Goal: Task Accomplishment & Management: Manage account settings

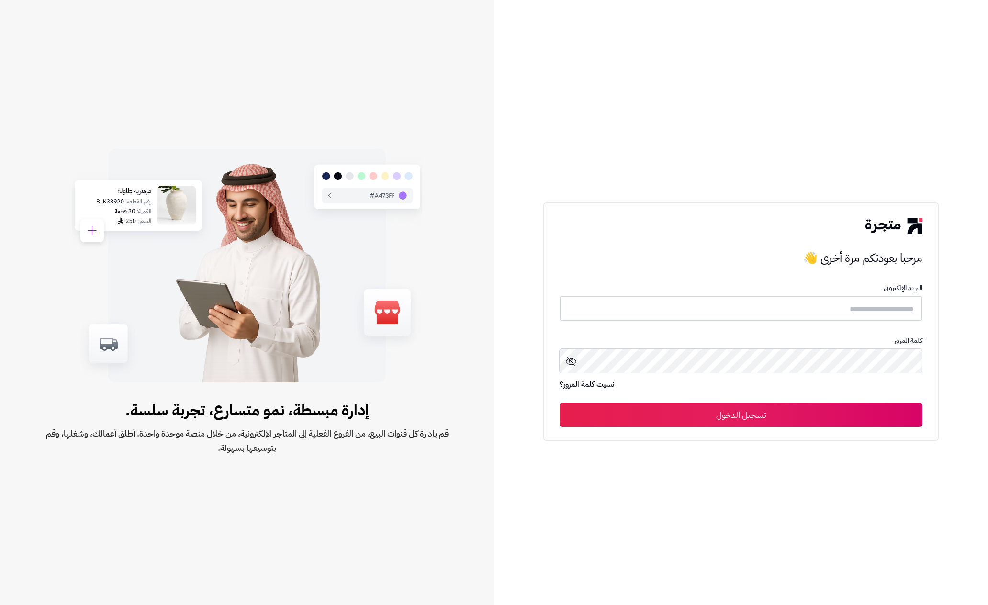
type input "******"
click at [815, 414] on button "تسجيل الدخول" at bounding box center [741, 415] width 363 height 24
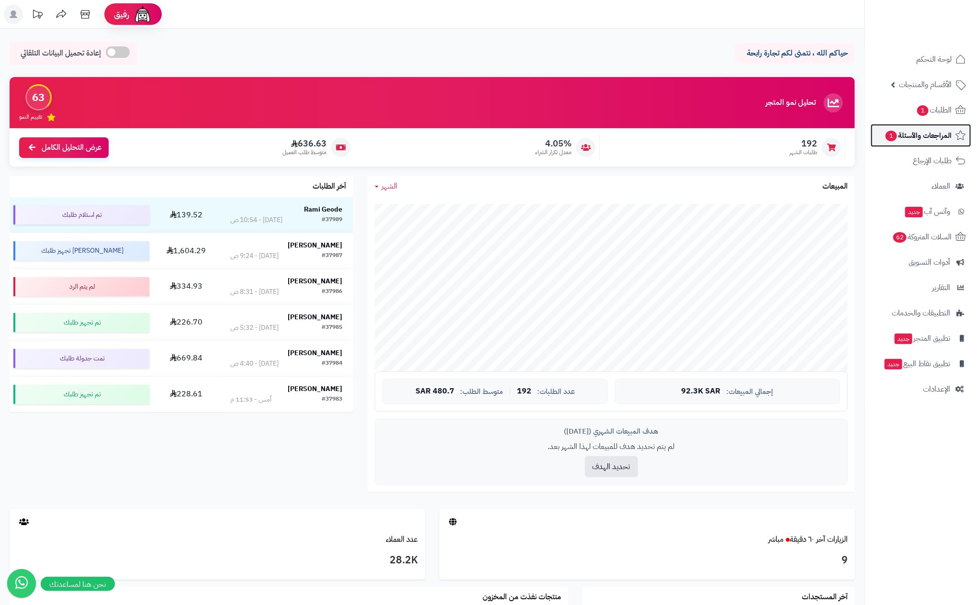
click at [915, 134] on span "المراجعات والأسئلة 1" at bounding box center [918, 135] width 67 height 13
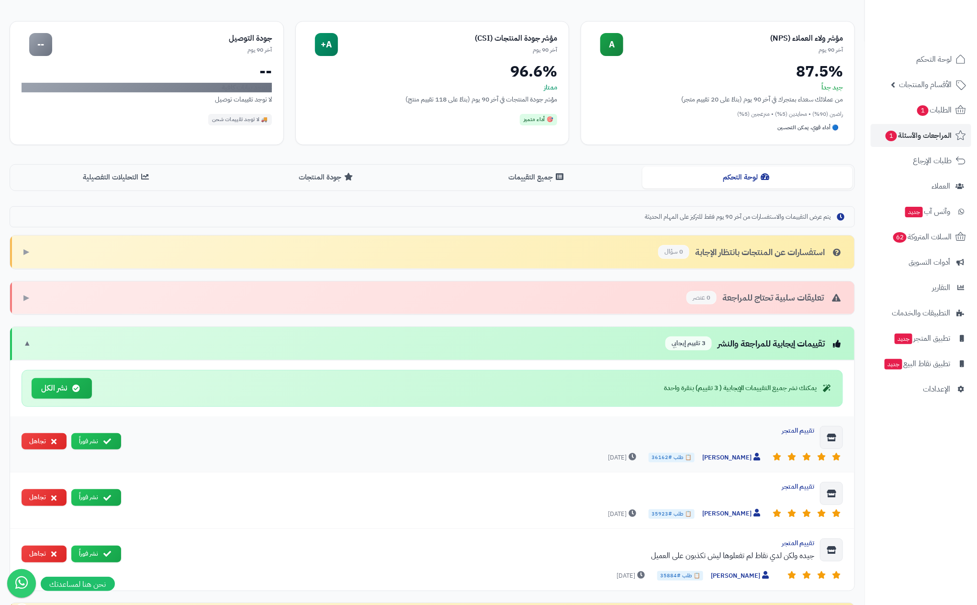
scroll to position [57, 0]
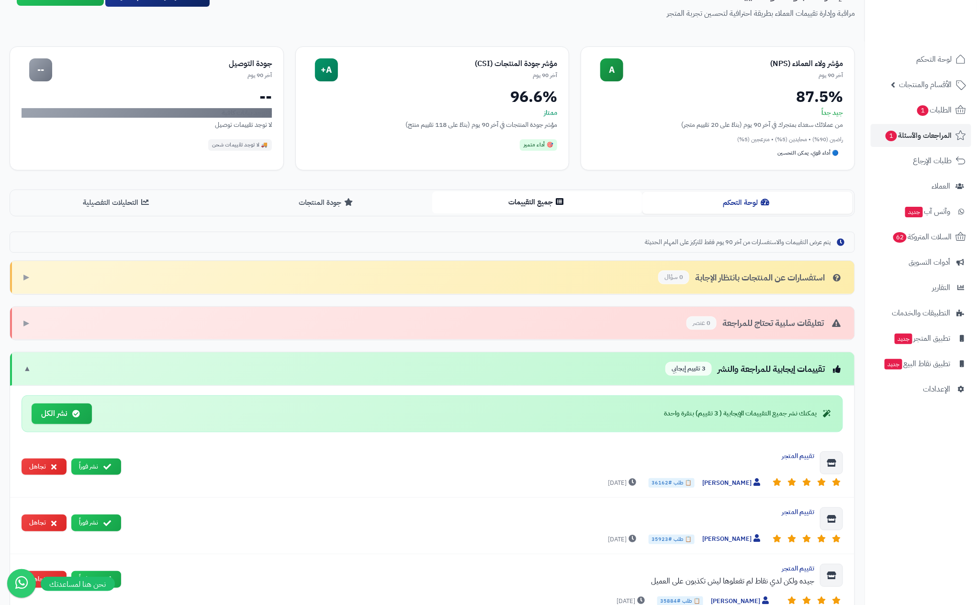
click at [523, 210] on button "جميع التقييمات" at bounding box center [537, 203] width 210 height 22
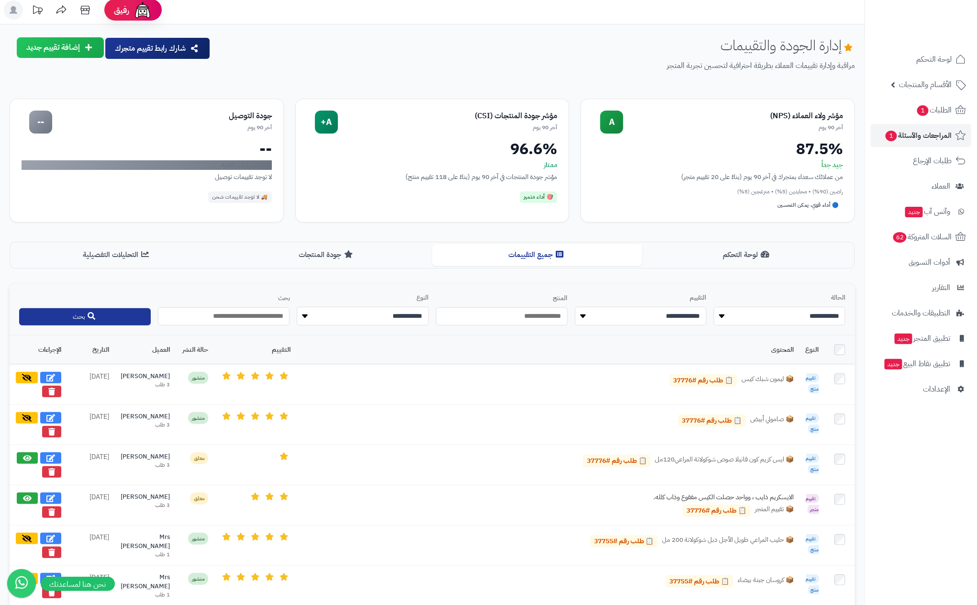
scroll to position [0, 0]
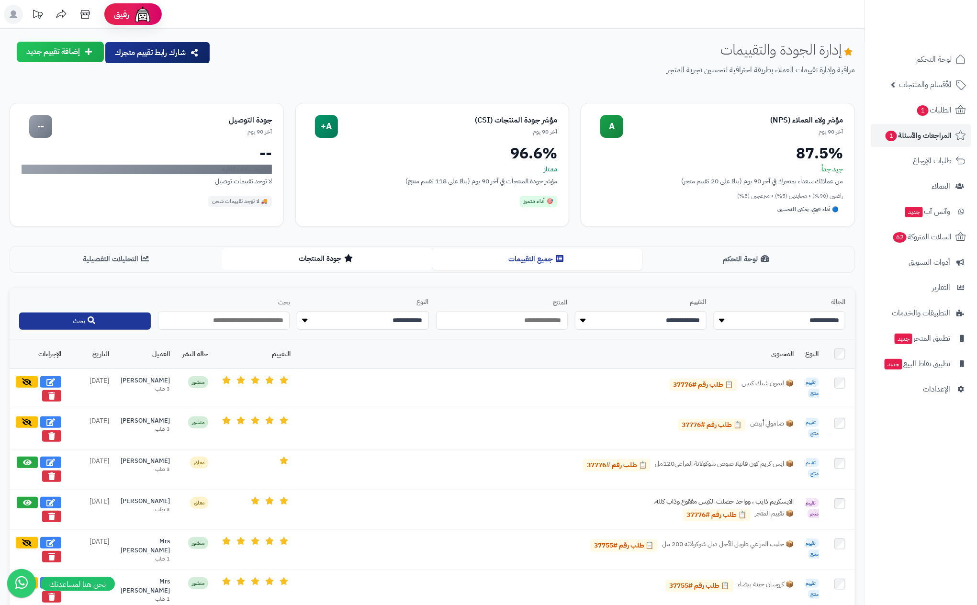
click at [307, 262] on button "جودة المنتجات" at bounding box center [327, 259] width 210 height 22
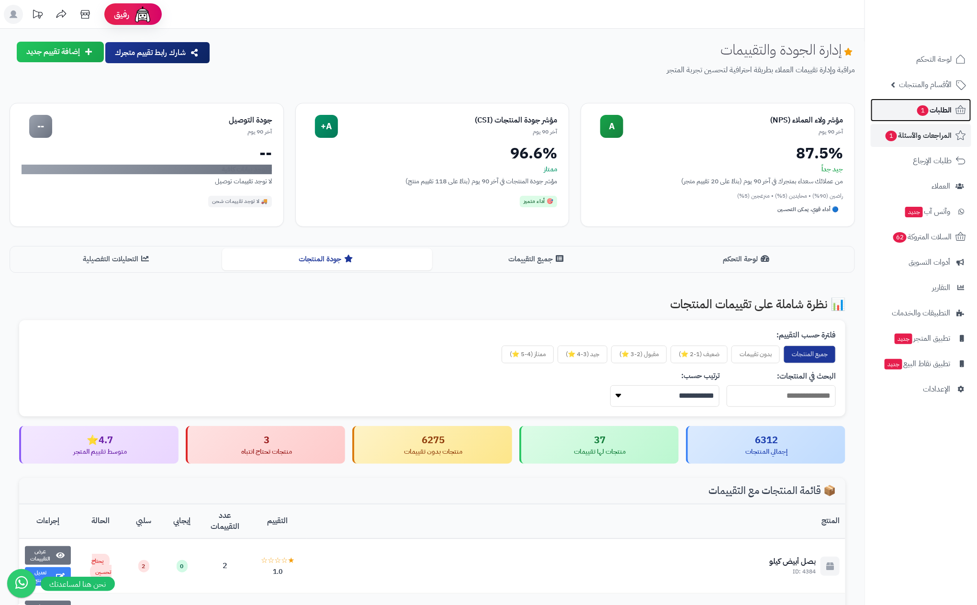
click at [930, 110] on span "الطلبات 1" at bounding box center [934, 109] width 35 height 13
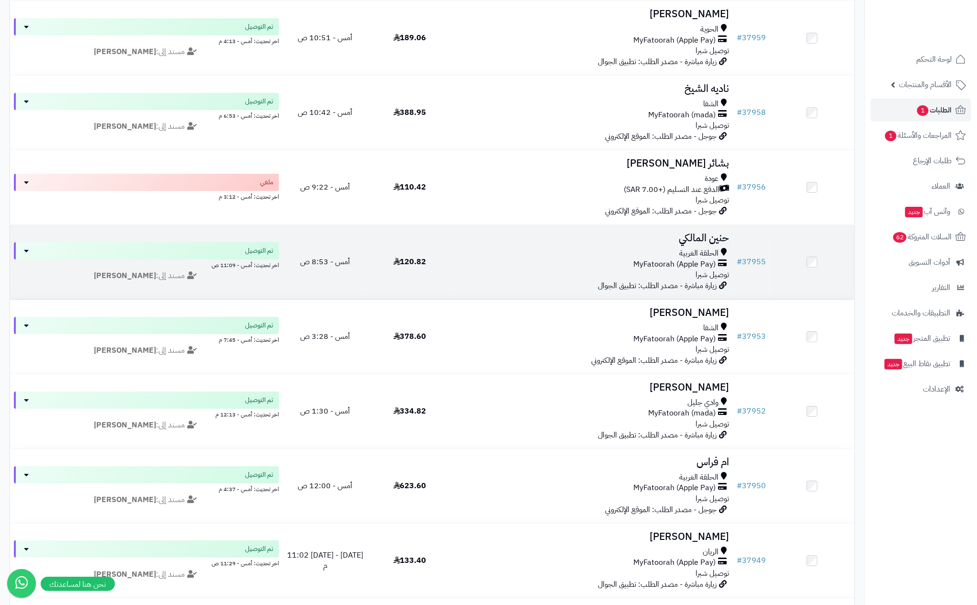
scroll to position [1644, 0]
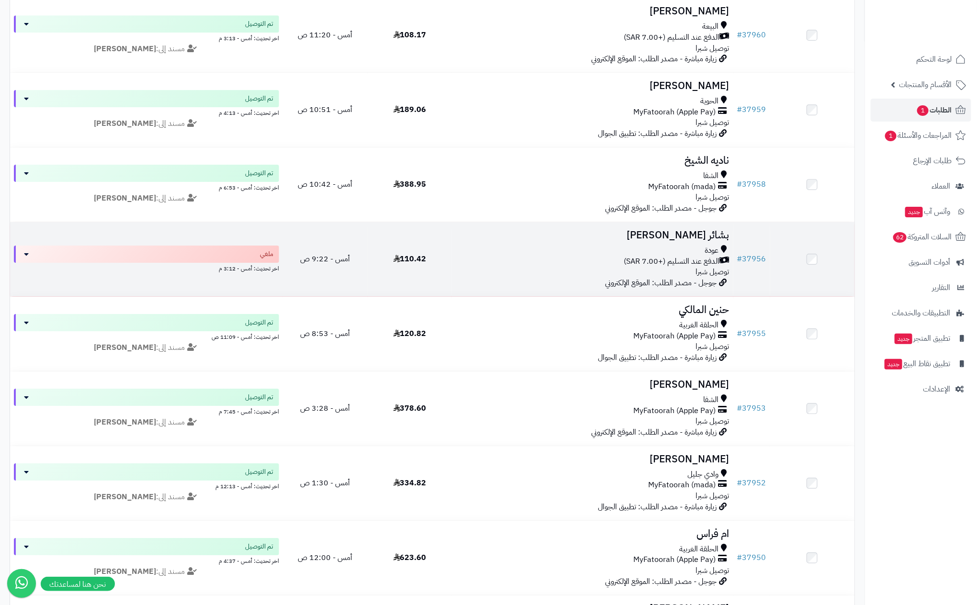
click at [604, 253] on div "عودة" at bounding box center [592, 250] width 273 height 11
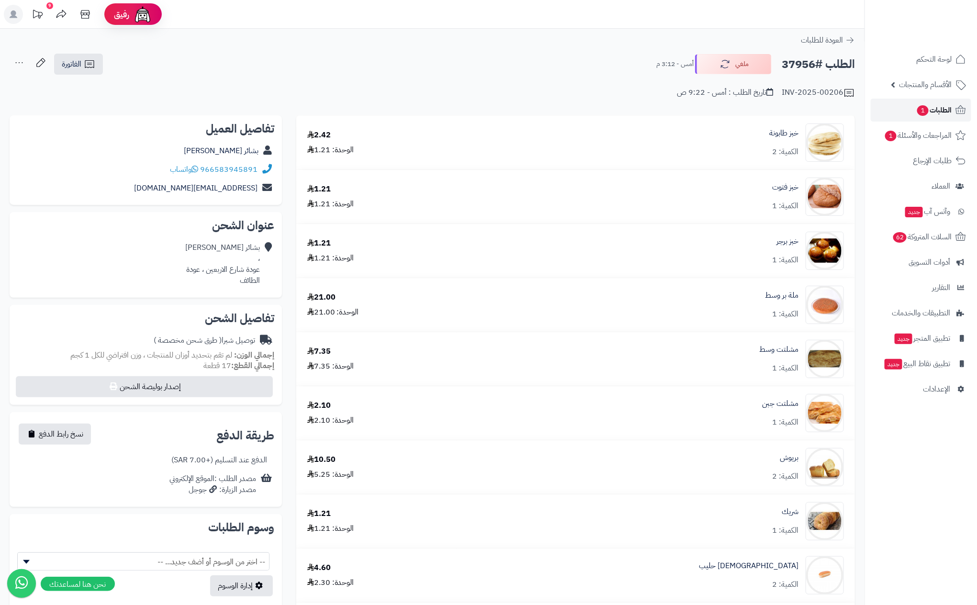
click at [941, 109] on span "الطلبات 1" at bounding box center [934, 109] width 35 height 13
